Goal: Transaction & Acquisition: Purchase product/service

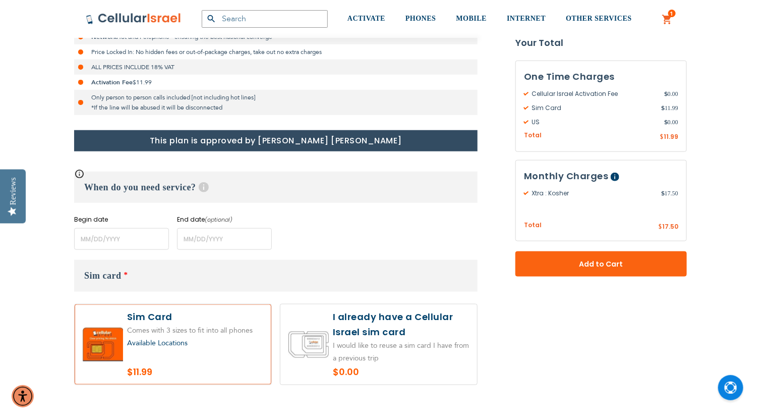
scroll to position [320, 0]
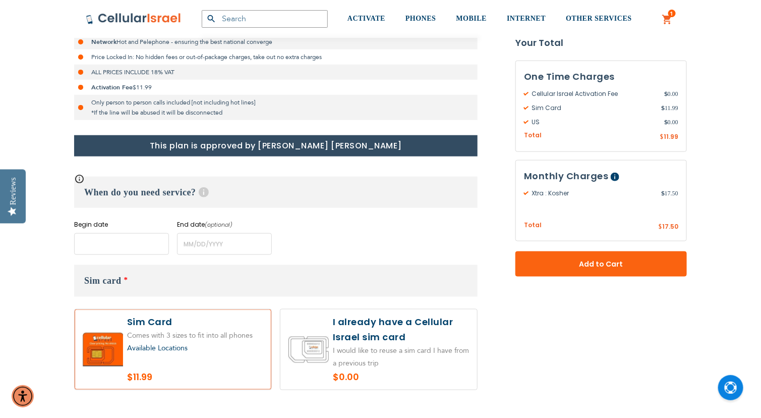
click at [145, 241] on input "name" at bounding box center [121, 244] width 95 height 22
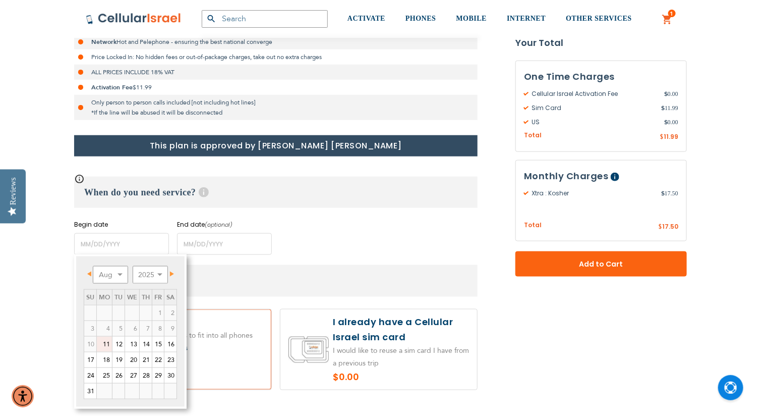
click at [109, 342] on link "11" at bounding box center [104, 344] width 15 height 15
type input "[DATE]"
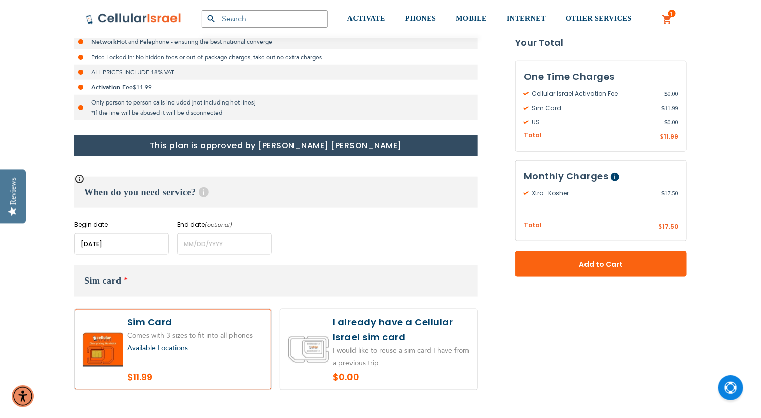
click at [129, 249] on input "name" at bounding box center [121, 244] width 95 height 22
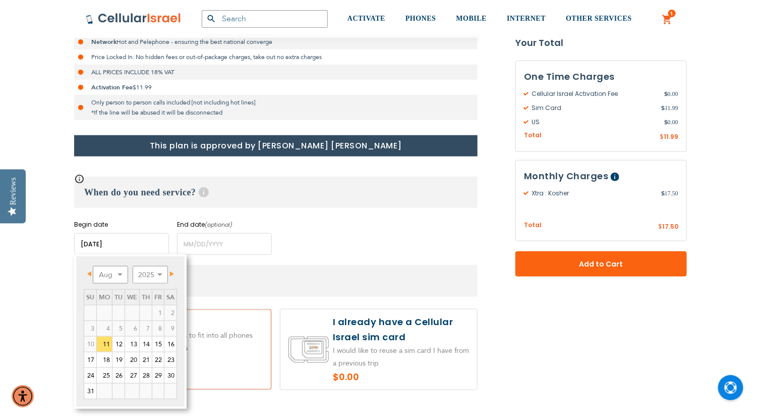
click at [309, 213] on div "When do you need service? Help Long term plans are minimum 4 months. For rental…" at bounding box center [276, 216] width 404 height 78
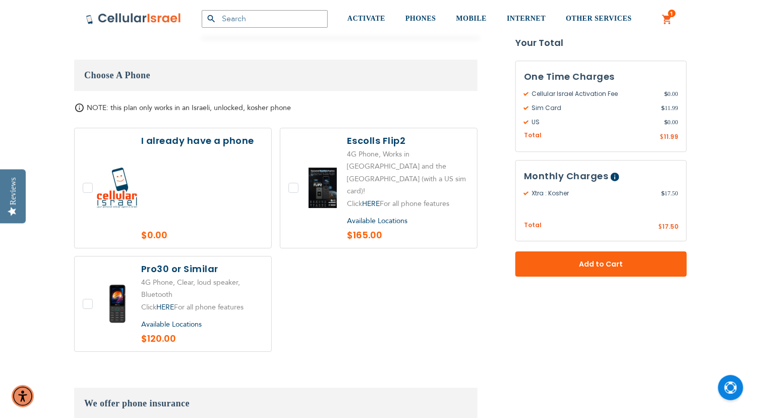
scroll to position [1141, 0]
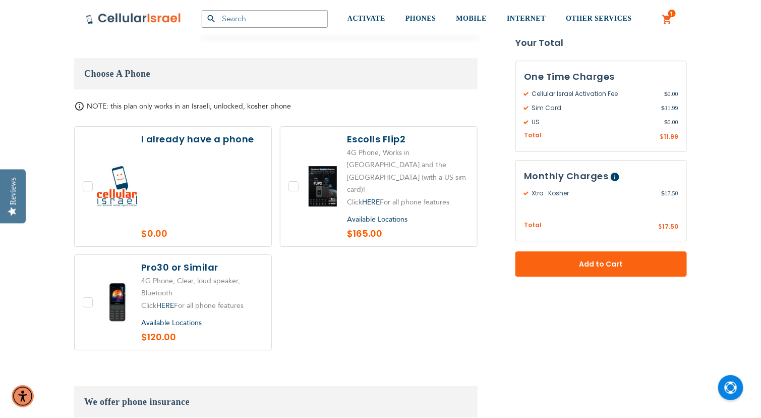
click at [84, 158] on label at bounding box center [173, 187] width 197 height 120
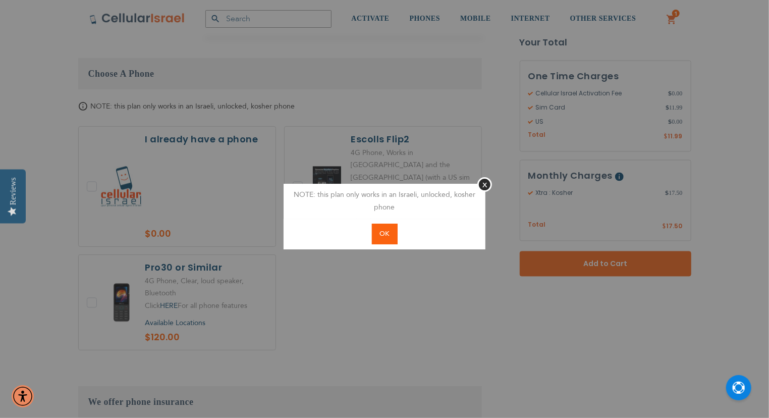
click at [380, 232] on span "OK" at bounding box center [385, 233] width 10 height 9
checkbox input "true"
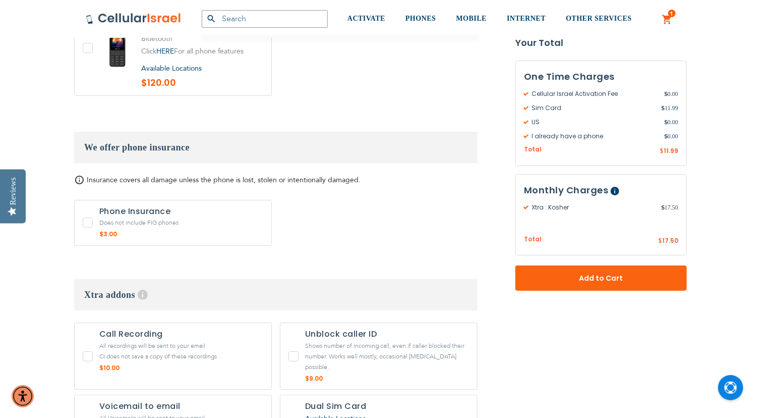
scroll to position [1401, 0]
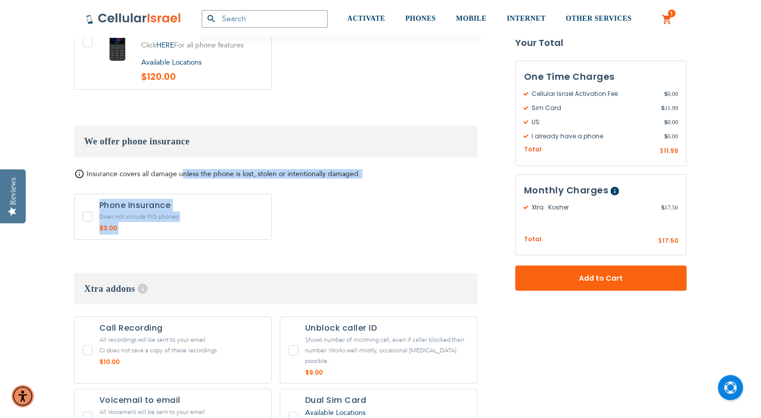
drag, startPoint x: 183, startPoint y: 132, endPoint x: 356, endPoint y: 138, distance: 173.2
click at [356, 169] on div "Insurance covers all damage unless the phone is lost, stolen or intentionally d…" at bounding box center [276, 207] width 404 height 76
click at [342, 194] on div "Phone Insurance Does not include FIG phones $3.00 1 x Phone Insurance + $3.00" at bounding box center [276, 219] width 404 height 51
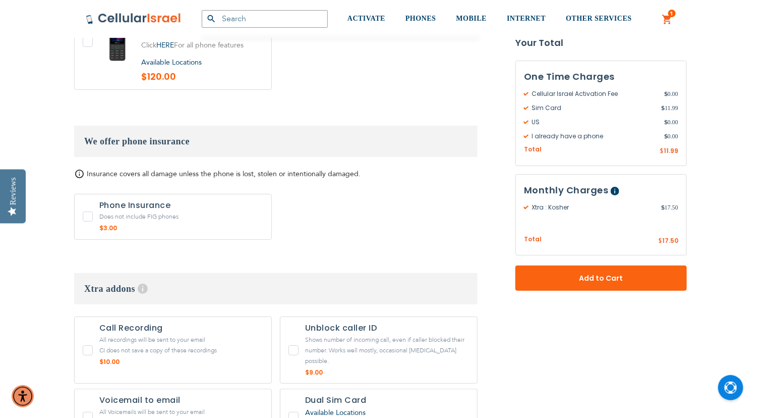
click at [342, 194] on div "Phone Insurance Does not include FIG phones $3.00 1 x Phone Insurance + $3.00" at bounding box center [276, 219] width 404 height 51
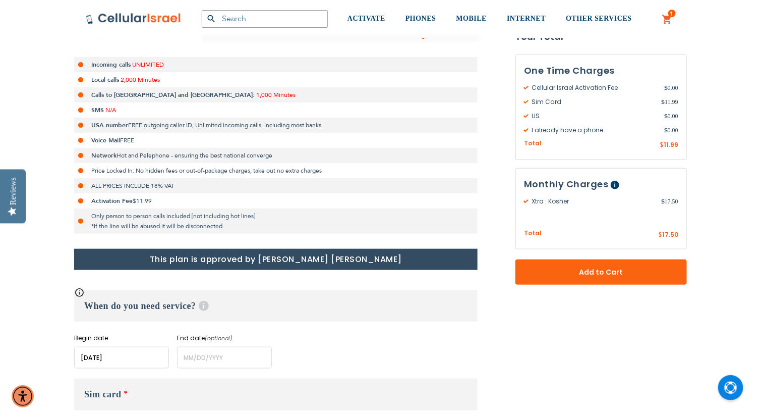
scroll to position [200, 0]
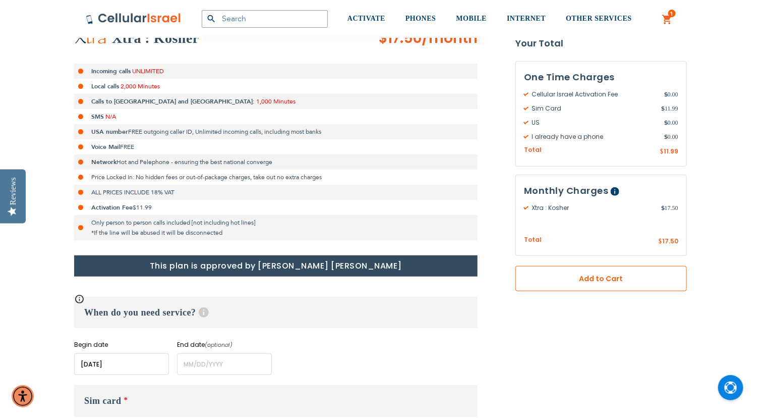
click at [540, 268] on button "Add to Cart" at bounding box center [602, 278] width 172 height 25
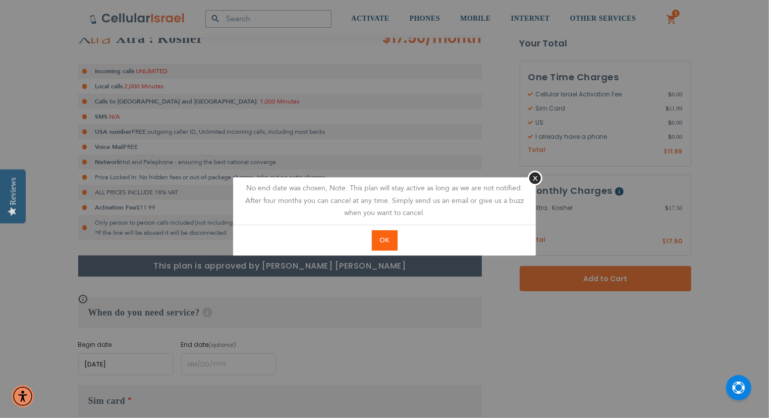
click at [379, 244] on button "OK" at bounding box center [385, 240] width 26 height 21
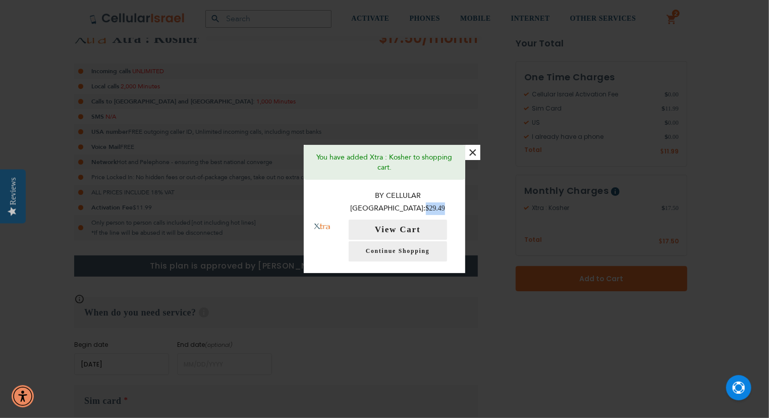
drag, startPoint x: 432, startPoint y: 201, endPoint x: 458, endPoint y: 202, distance: 25.8
click at [458, 202] on div "By Cellular Israel: $29.49 View Cart Continue Shopping" at bounding box center [403, 226] width 125 height 93
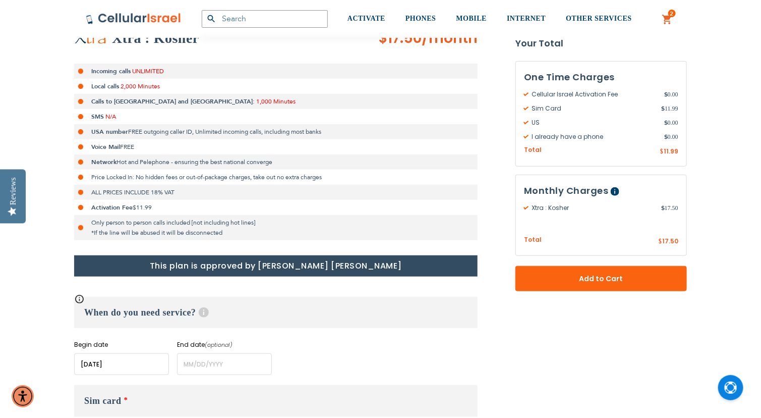
click at [667, 19] on link "2 2 items My Cart" at bounding box center [668, 20] width 11 height 12
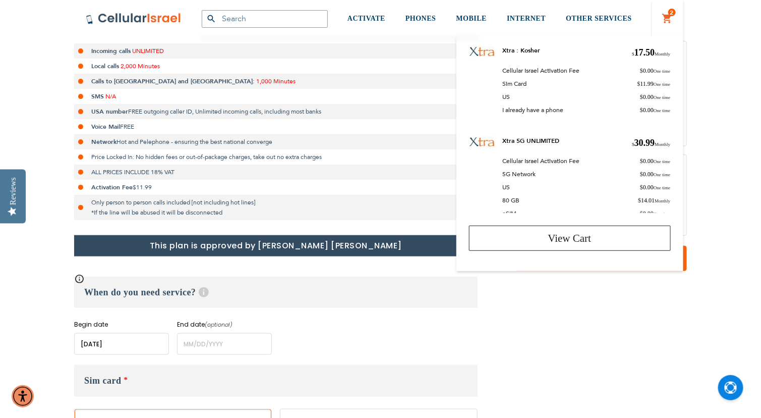
scroll to position [19, 0]
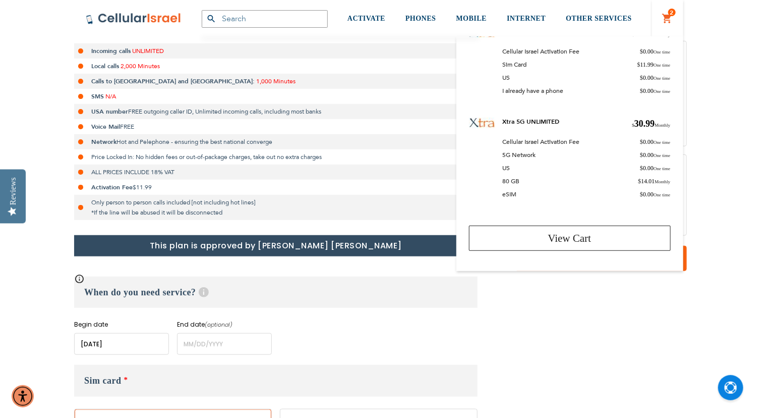
click at [672, 195] on div "Options Details Xtra 5G UNLIMITED $ 30.99 Monthly Cellular Israel Activation Fe…" at bounding box center [575, 161] width 212 height 86
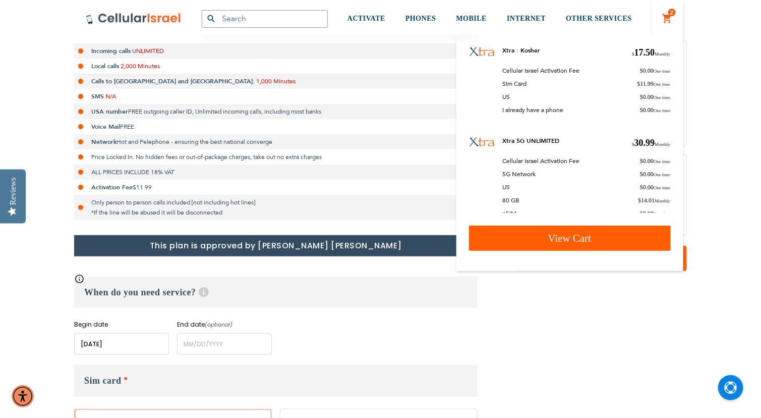
click at [539, 242] on link "View Cart" at bounding box center [570, 238] width 202 height 25
click at [571, 230] on link "View Cart" at bounding box center [570, 238] width 202 height 25
